Goal: Check status: Check status

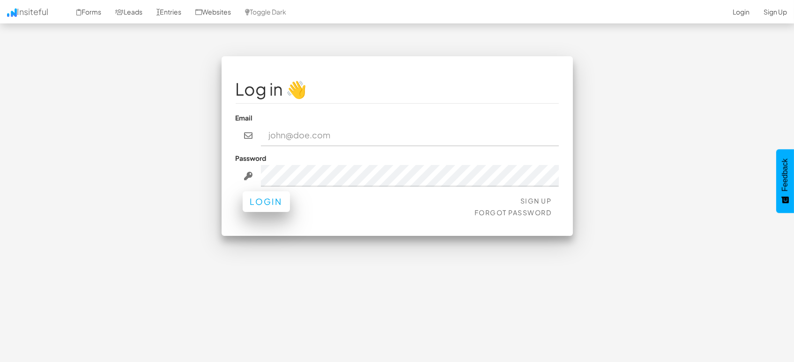
type input "marketing@mapsted.com"
click at [275, 205] on button "Login" at bounding box center [266, 201] width 47 height 21
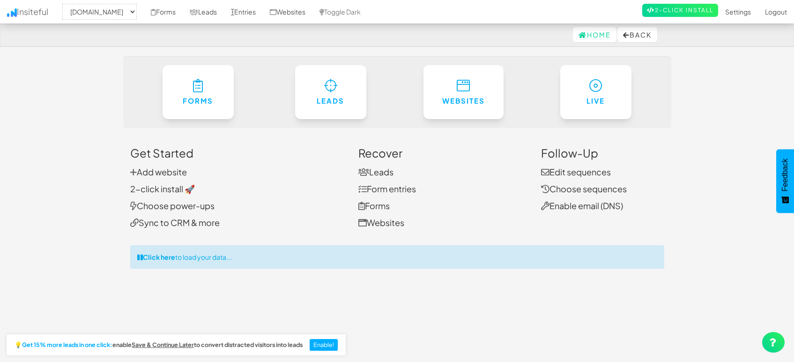
select select "1505"
click at [240, 13] on link "Entries" at bounding box center [243, 11] width 39 height 23
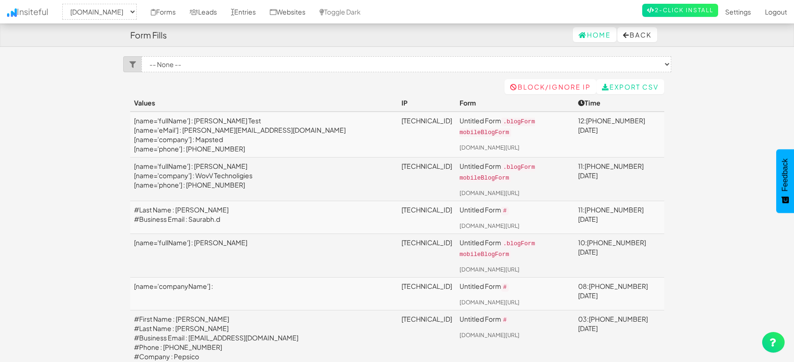
select select "1505"
